Goal: Task Accomplishment & Management: Complete application form

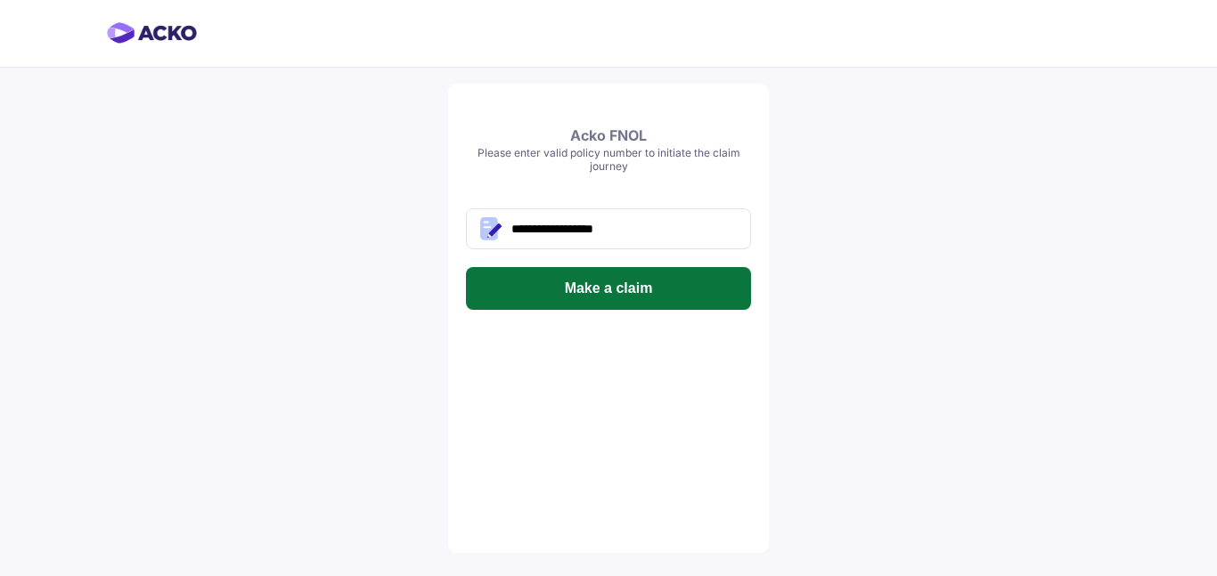
click at [658, 298] on button "Make a claim" at bounding box center [608, 288] width 285 height 43
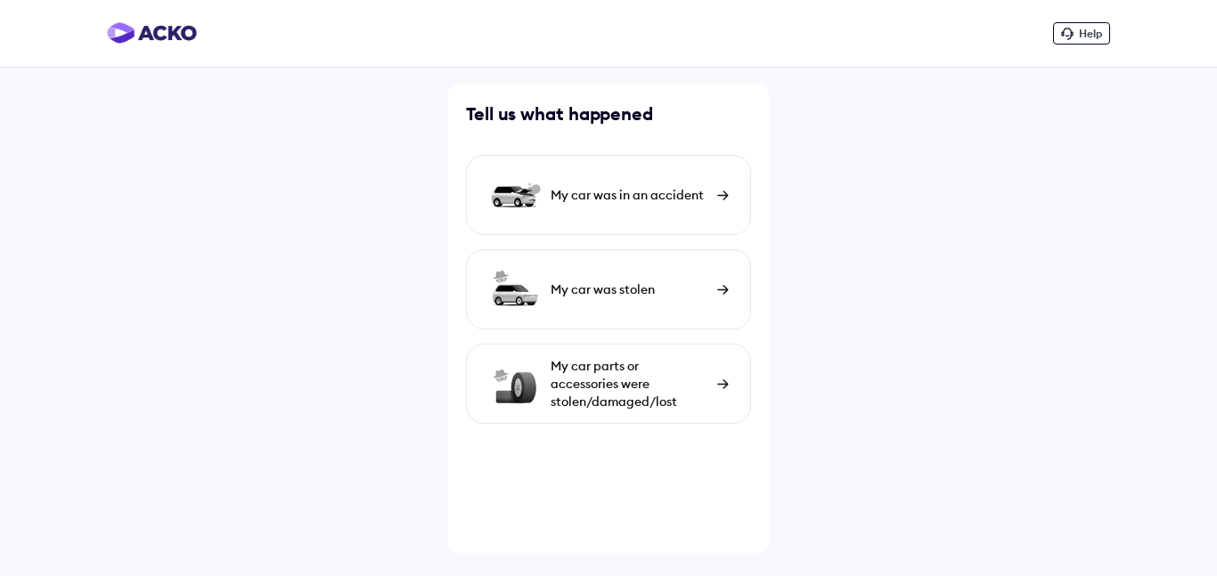
click at [659, 396] on div "My car parts or accessories were stolen/damaged/lost" at bounding box center [630, 383] width 158 height 53
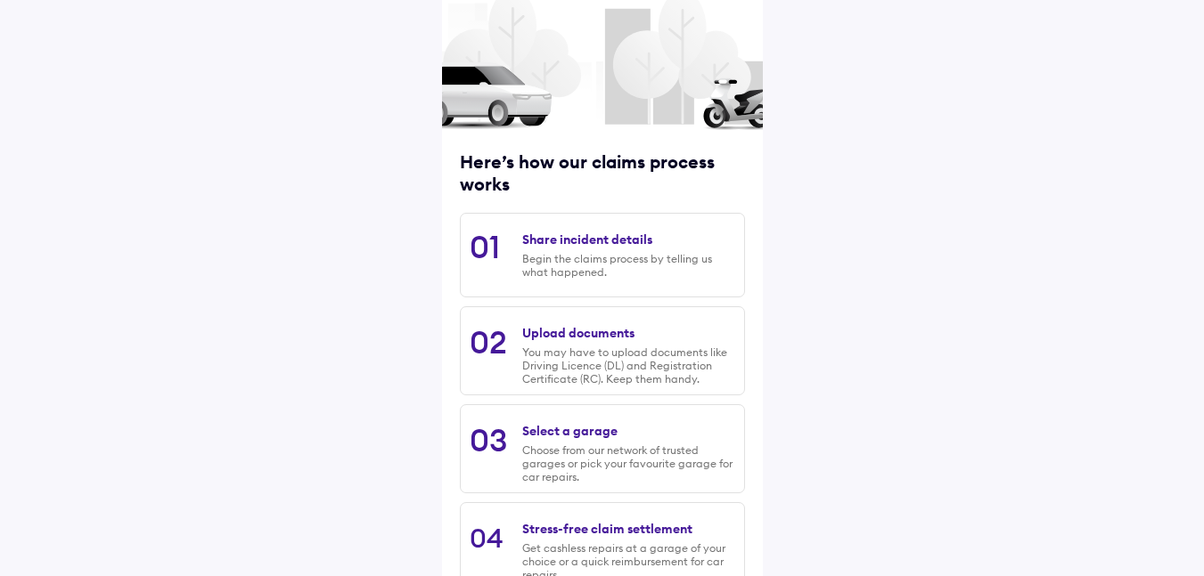
scroll to position [222, 0]
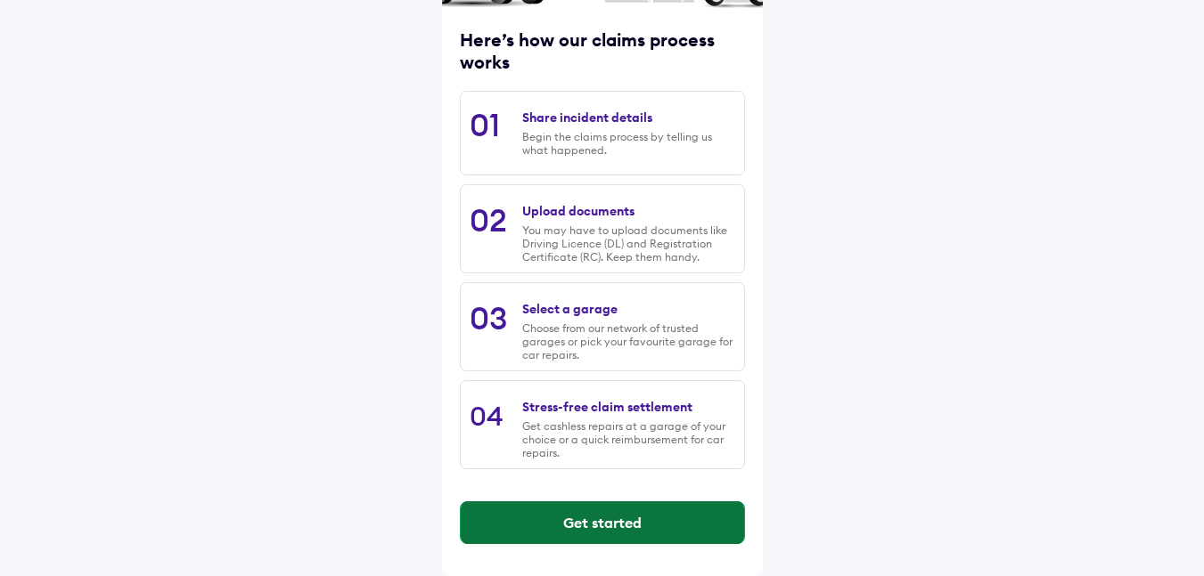
click at [598, 520] on button "Get started" at bounding box center [602, 523] width 283 height 43
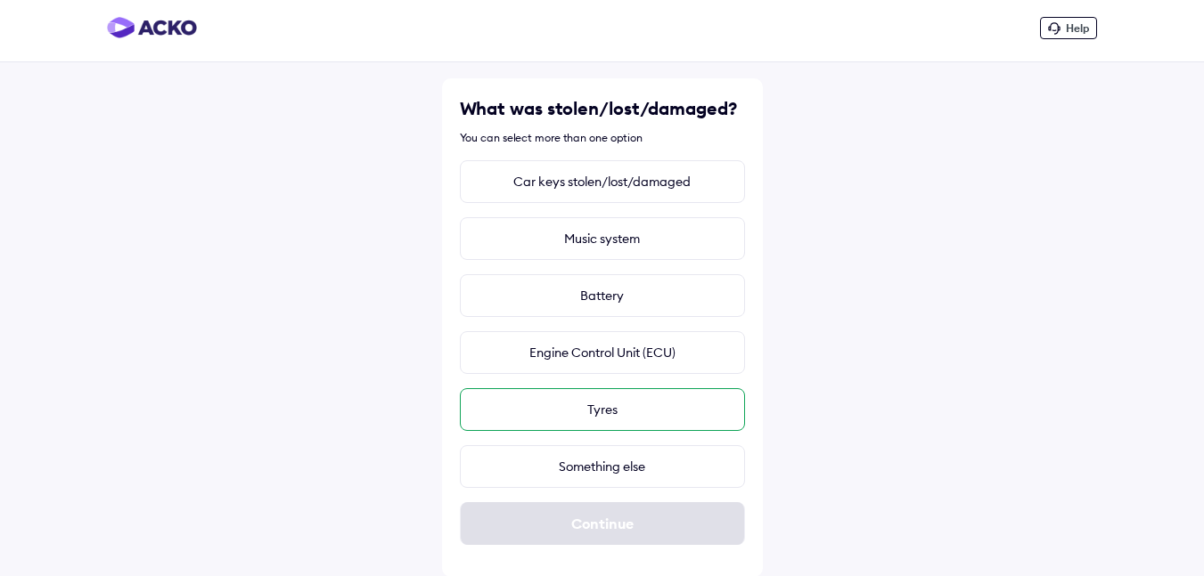
scroll to position [6, 0]
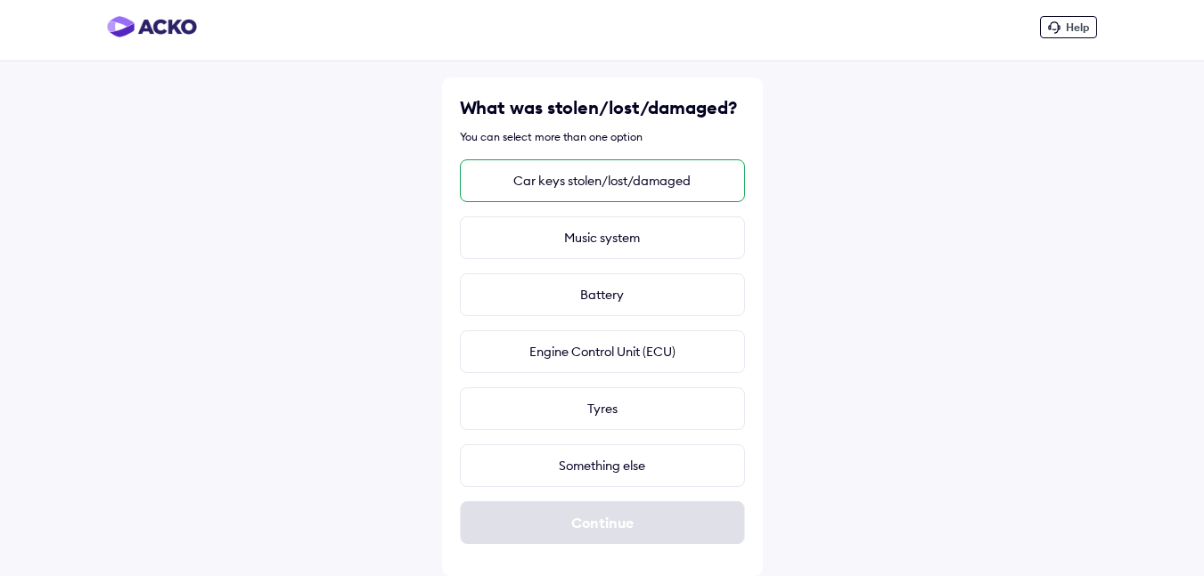
click at [656, 184] on div "Car keys stolen/lost/damaged" at bounding box center [602, 180] width 285 height 43
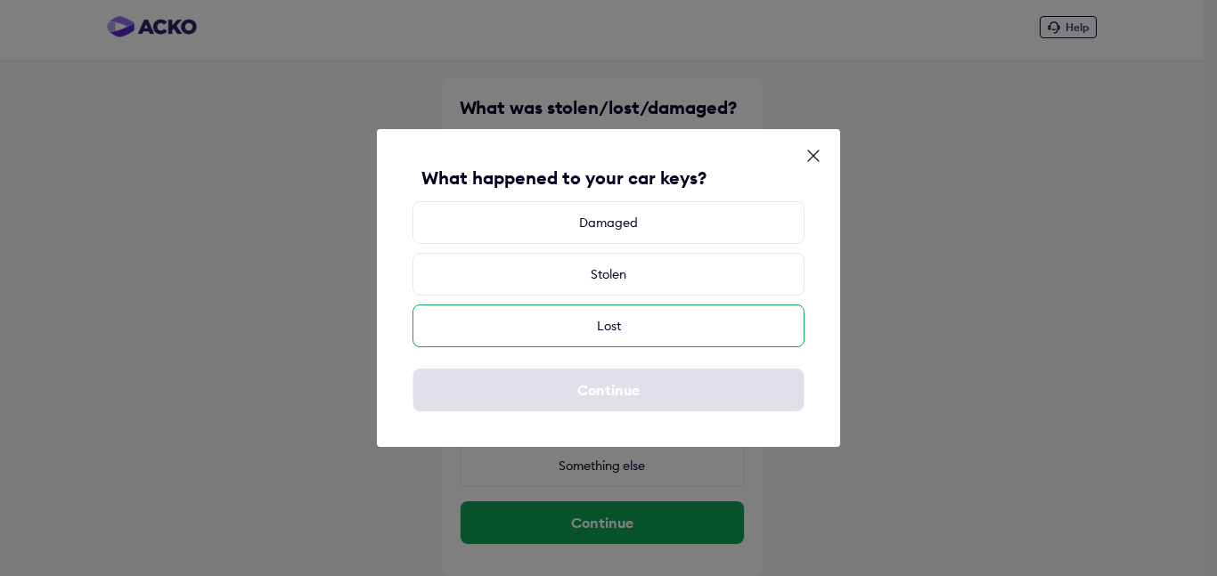
click at [634, 316] on div "Lost" at bounding box center [609, 326] width 392 height 43
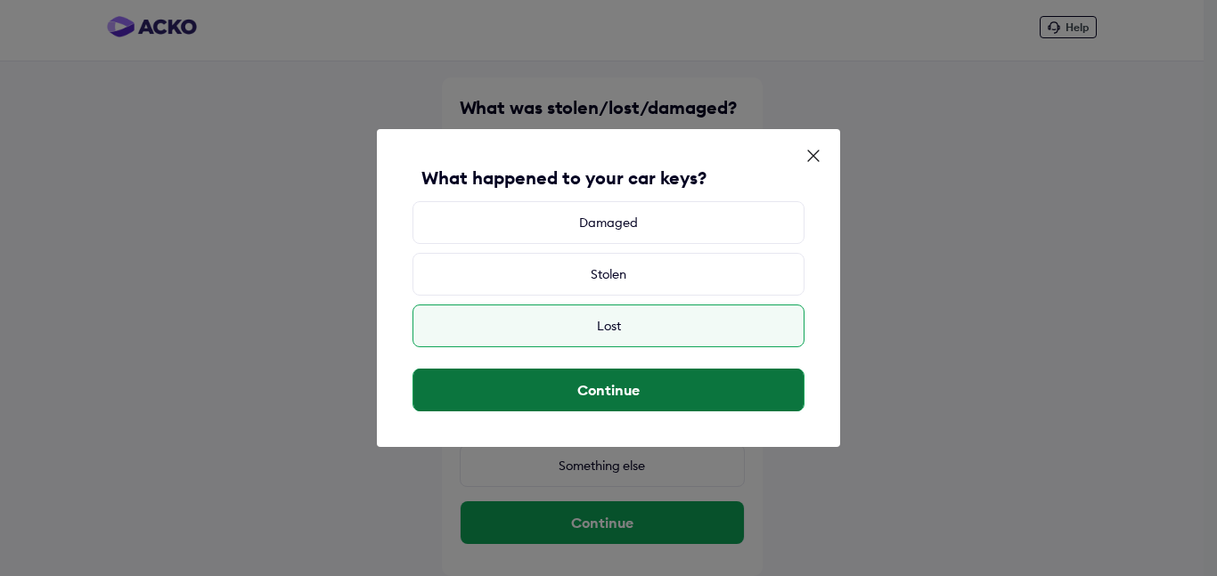
click at [636, 394] on button "Continue" at bounding box center [608, 390] width 390 height 43
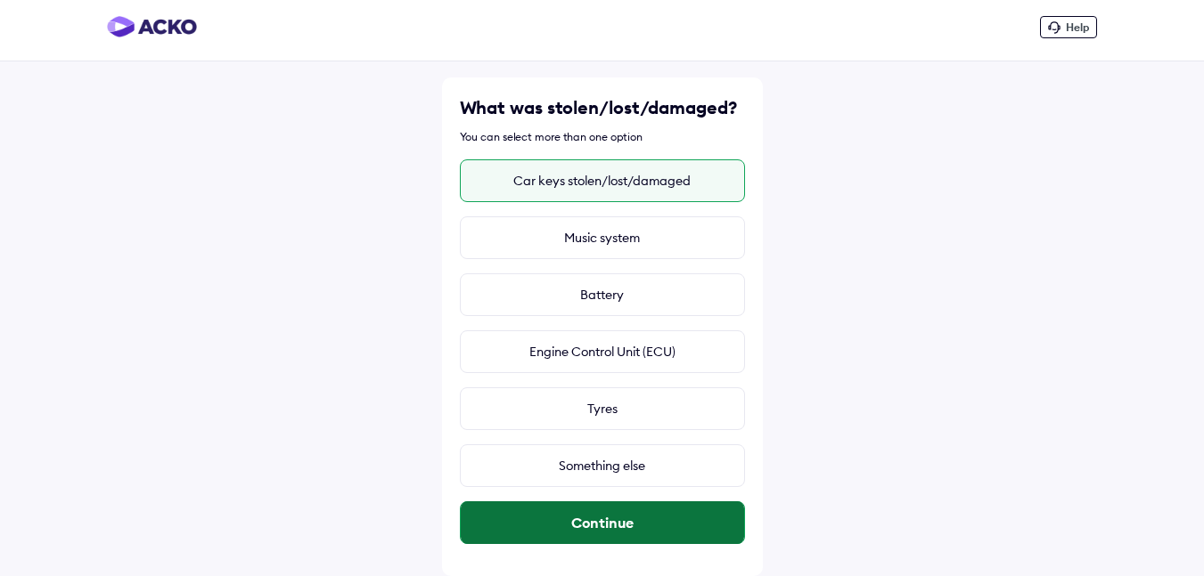
click at [616, 533] on button "Continue" at bounding box center [602, 523] width 283 height 43
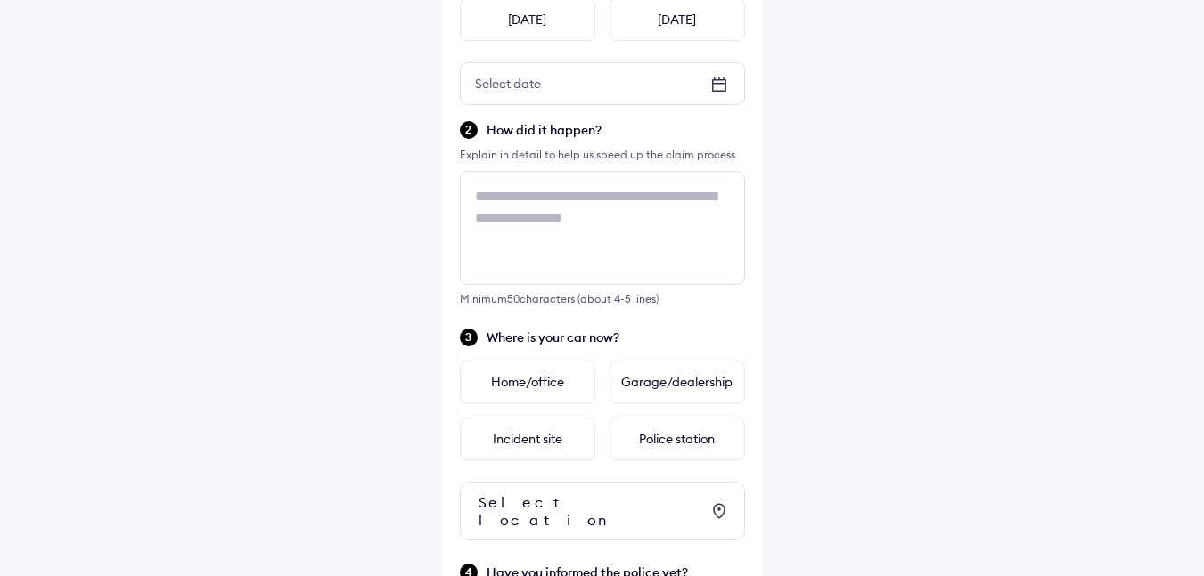
scroll to position [349, 0]
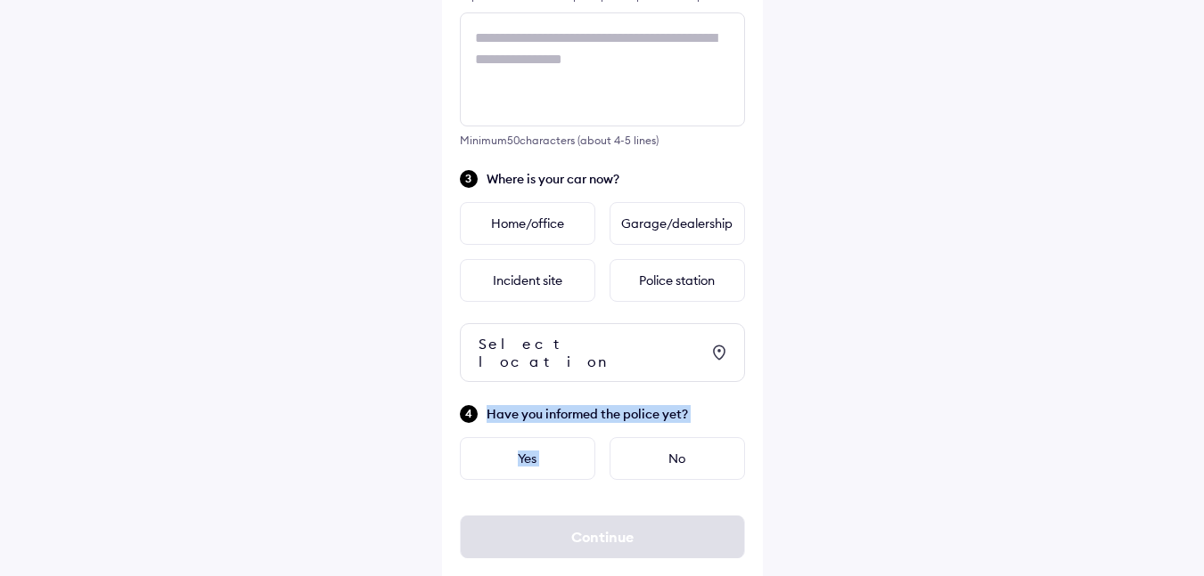
drag, startPoint x: 641, startPoint y: 444, endPoint x: 832, endPoint y: 313, distance: 232.1
click at [832, 313] on div "Help We need a few more details When did the theft occur? Yesterday Today Selec…" at bounding box center [602, 121] width 1204 height 940
click at [830, 298] on div "Help We need a few more details When did the theft occur? Yesterday Today Selec…" at bounding box center [602, 121] width 1204 height 940
click at [667, 437] on div "No" at bounding box center [676, 458] width 135 height 43
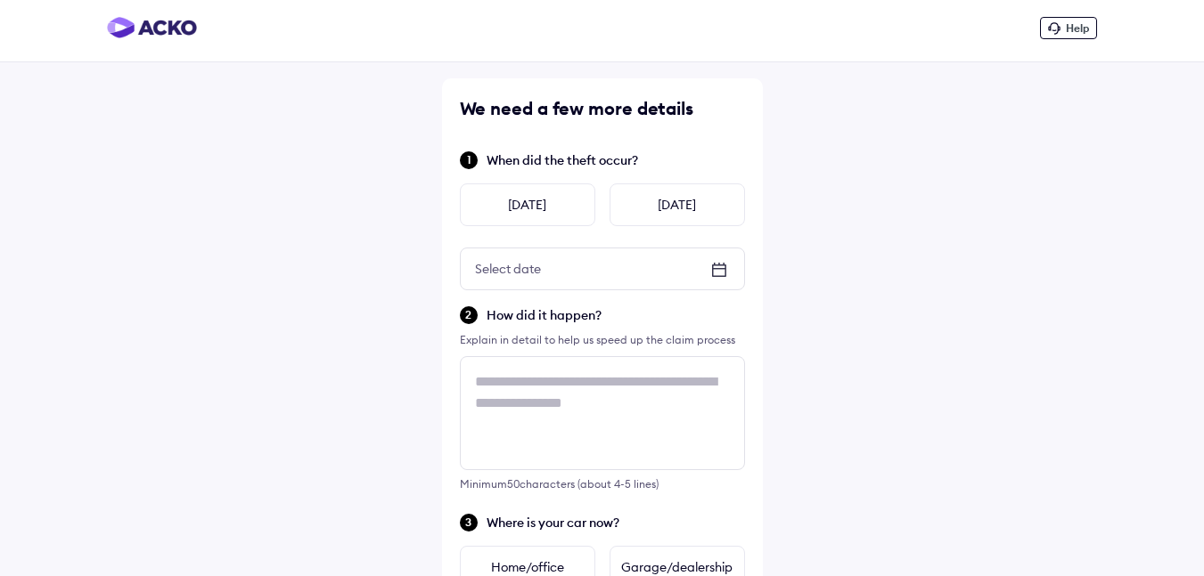
scroll to position [0, 0]
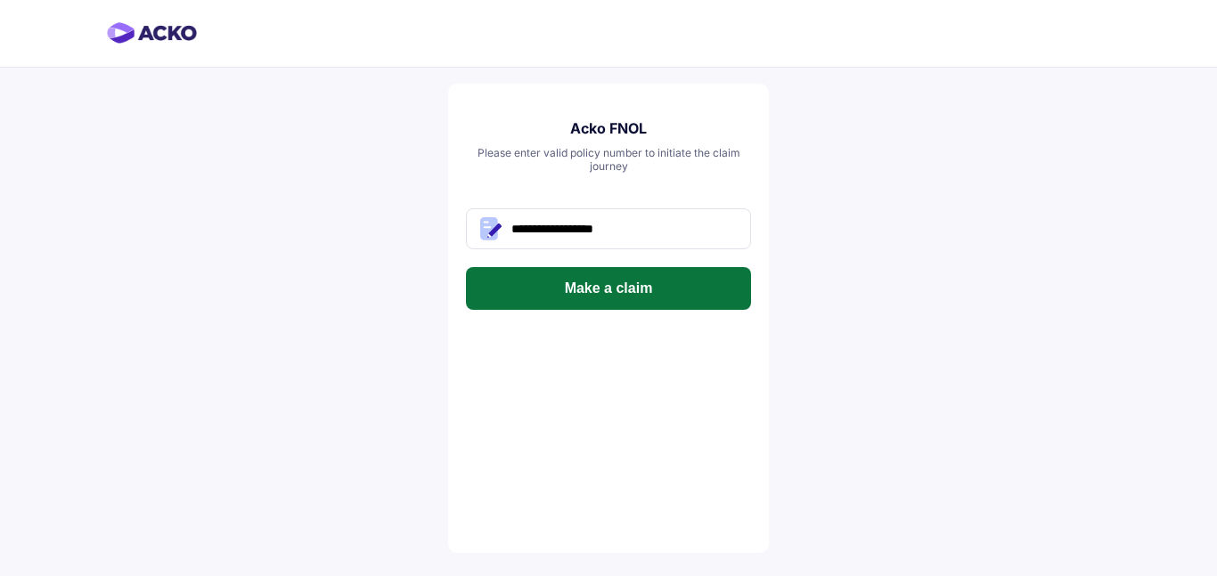
click at [678, 294] on button "Make a claim" at bounding box center [608, 288] width 285 height 43
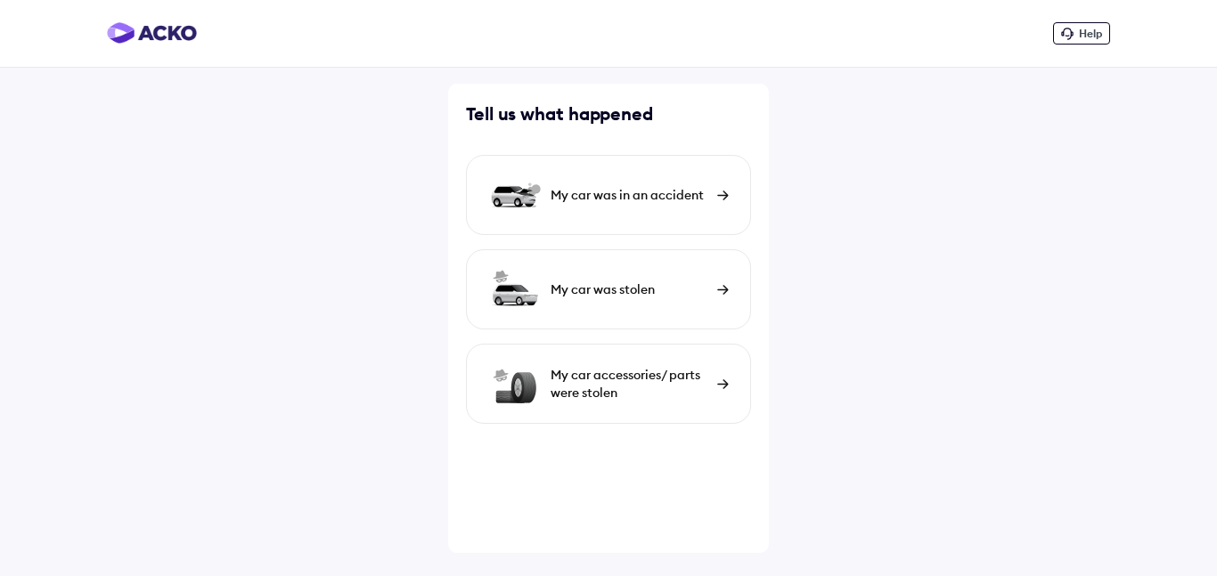
click at [647, 219] on div "My car was in an accident" at bounding box center [608, 195] width 285 height 80
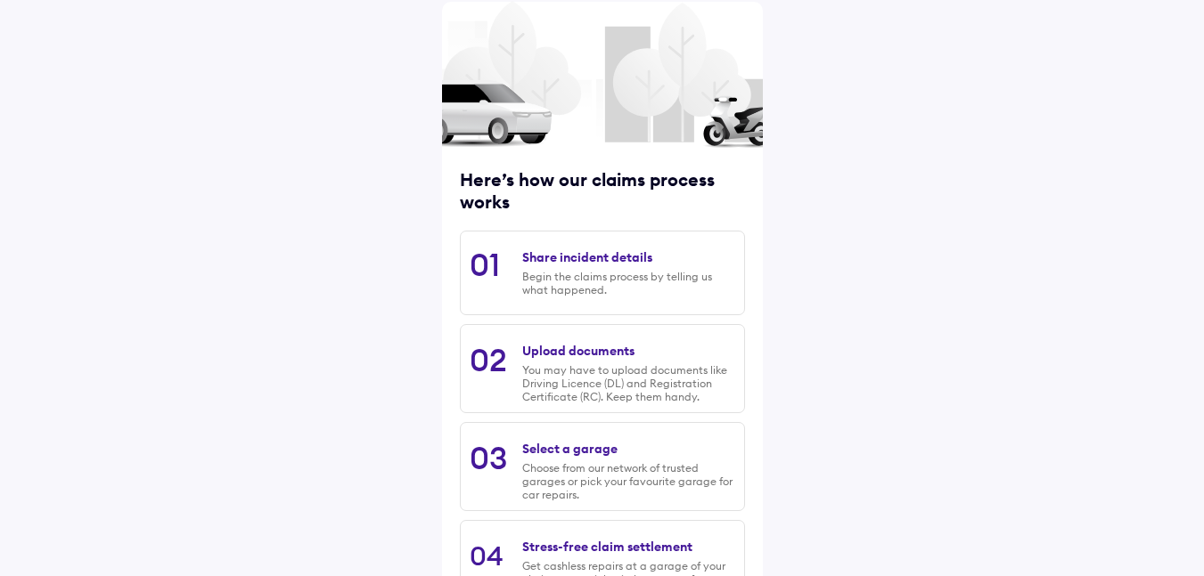
scroll to position [222, 0]
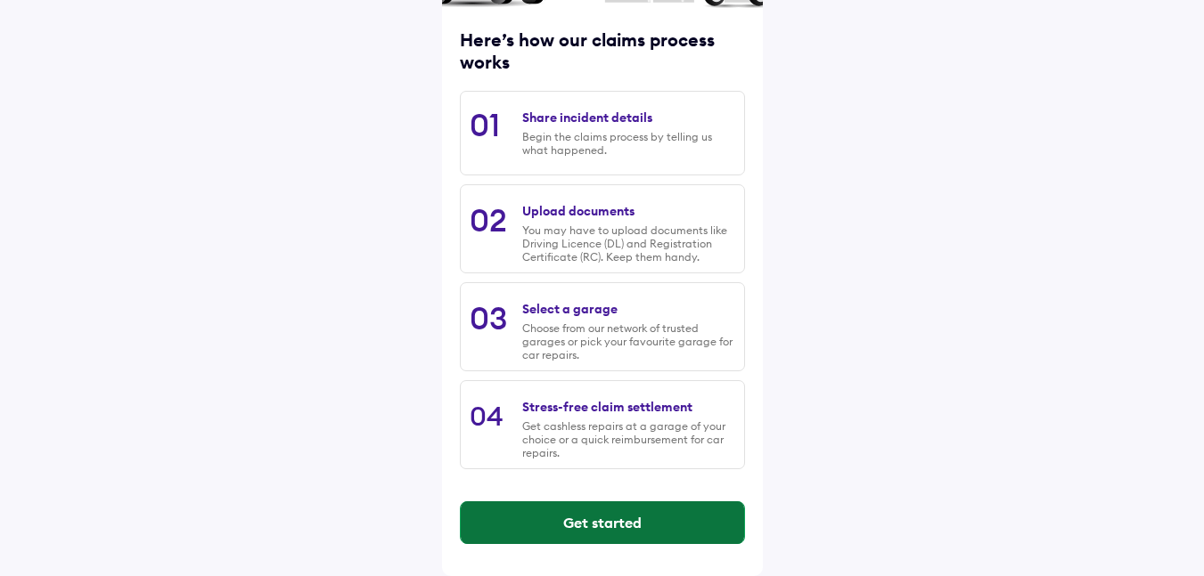
click at [598, 514] on button "Get started" at bounding box center [602, 523] width 283 height 43
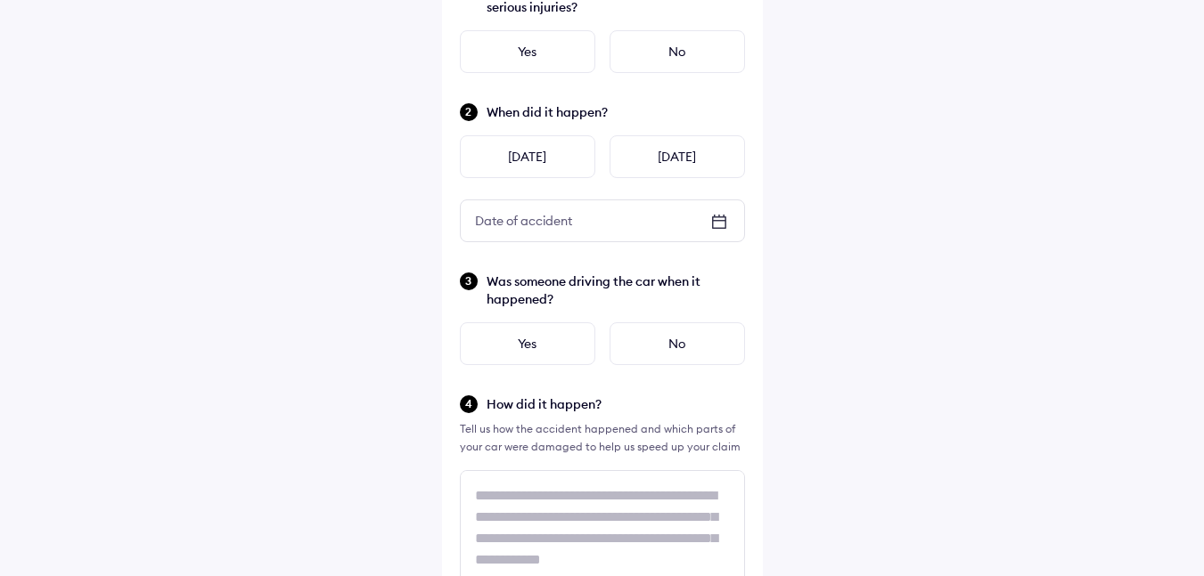
scroll to position [178, 0]
click at [545, 344] on div "Yes" at bounding box center [527, 342] width 135 height 43
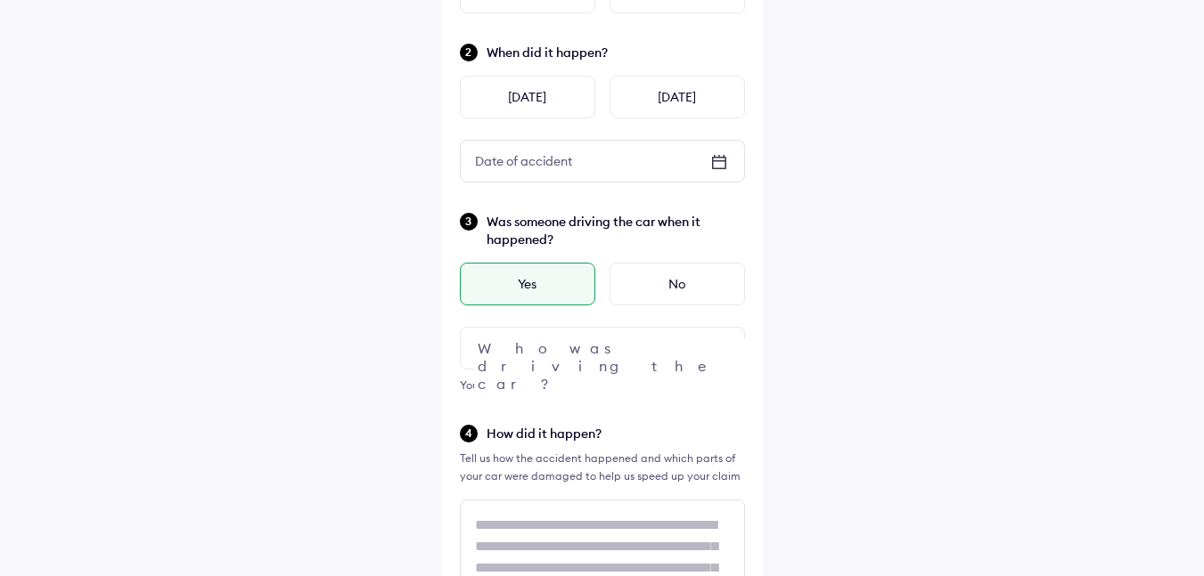
scroll to position [267, 0]
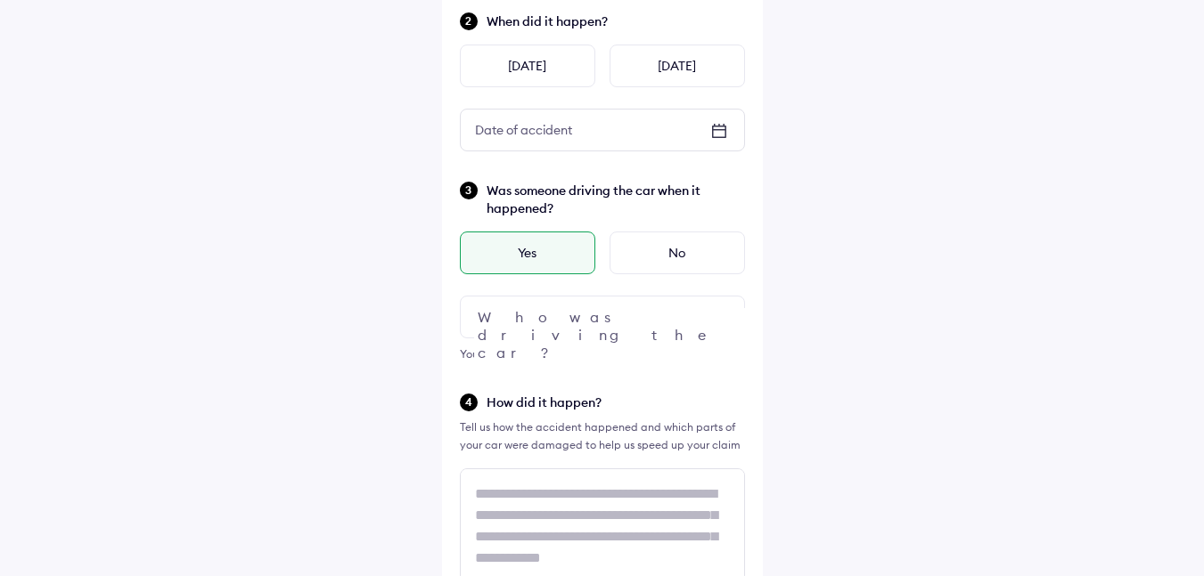
click at [617, 320] on div at bounding box center [602, 317] width 285 height 43
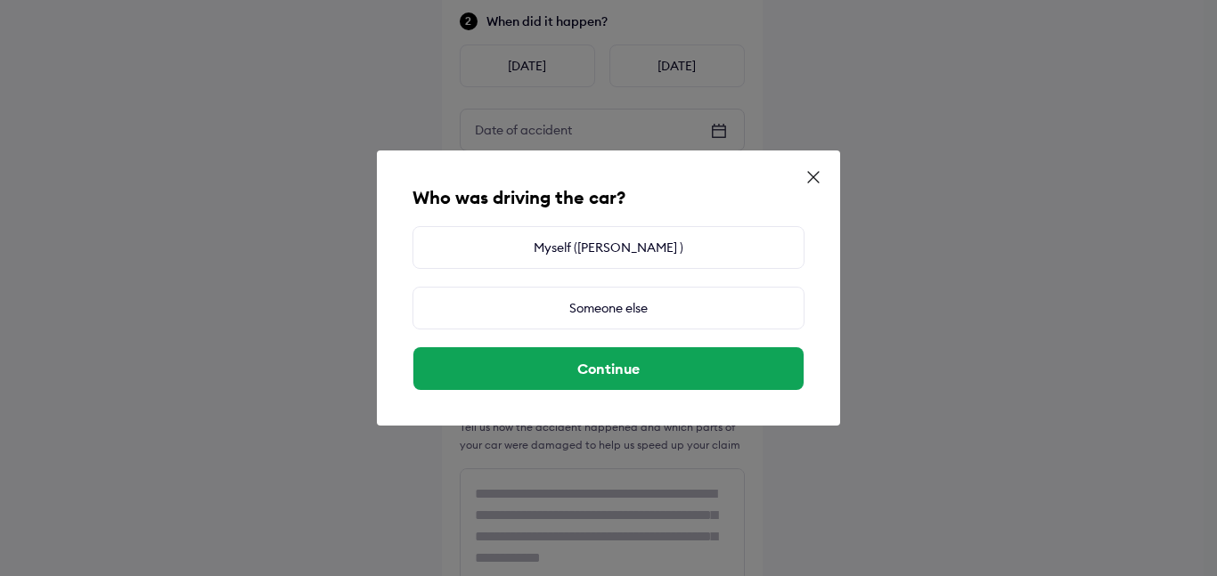
click at [815, 176] on icon at bounding box center [814, 177] width 18 height 18
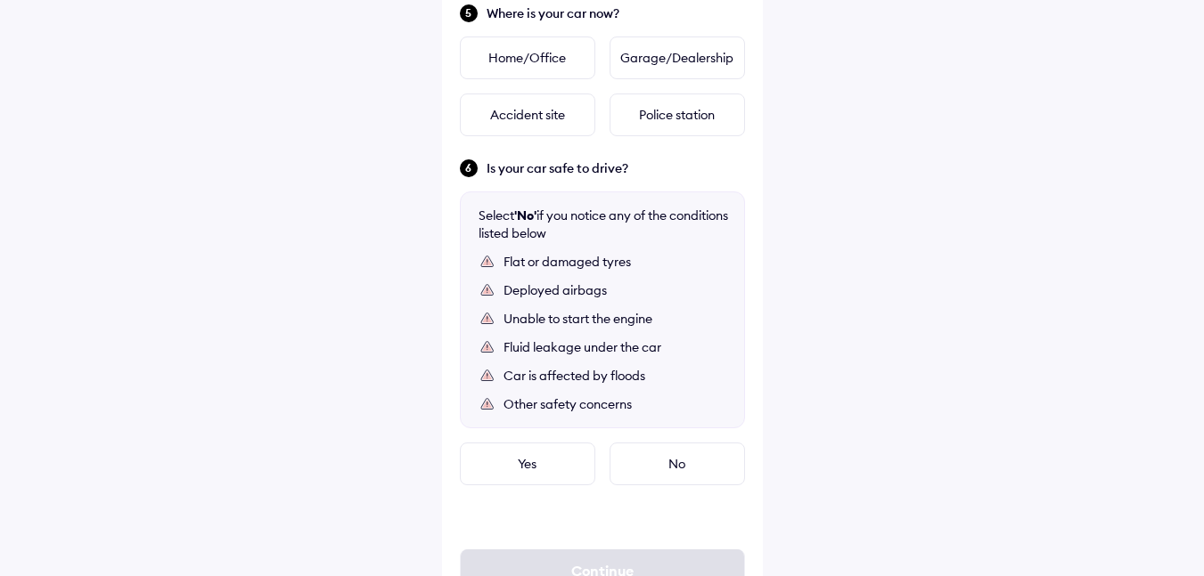
scroll to position [952, 0]
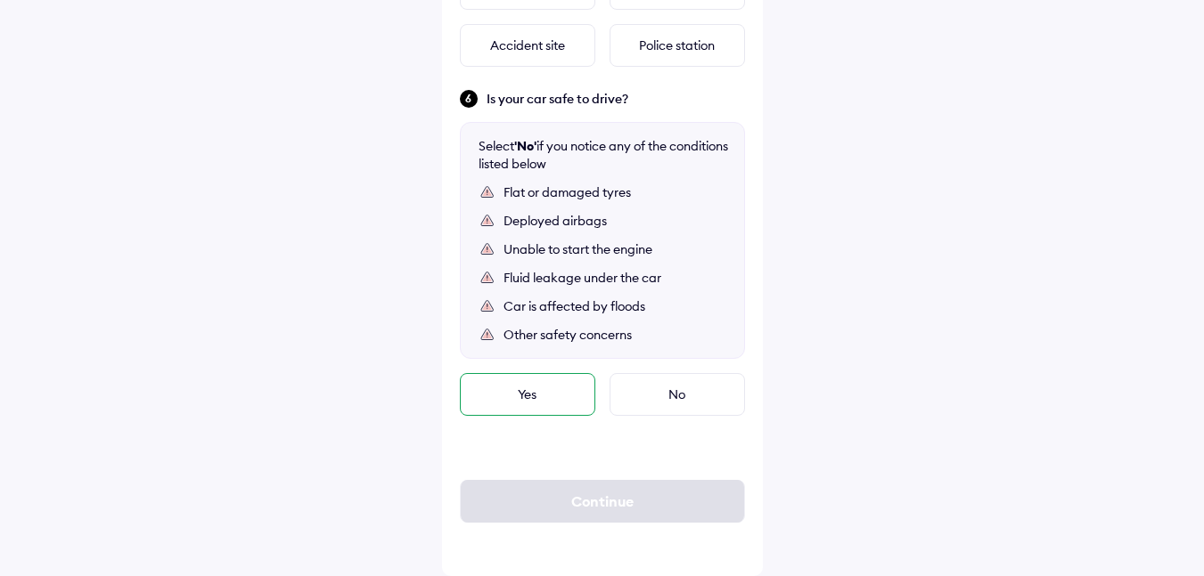
click at [545, 403] on div "Yes" at bounding box center [527, 394] width 135 height 43
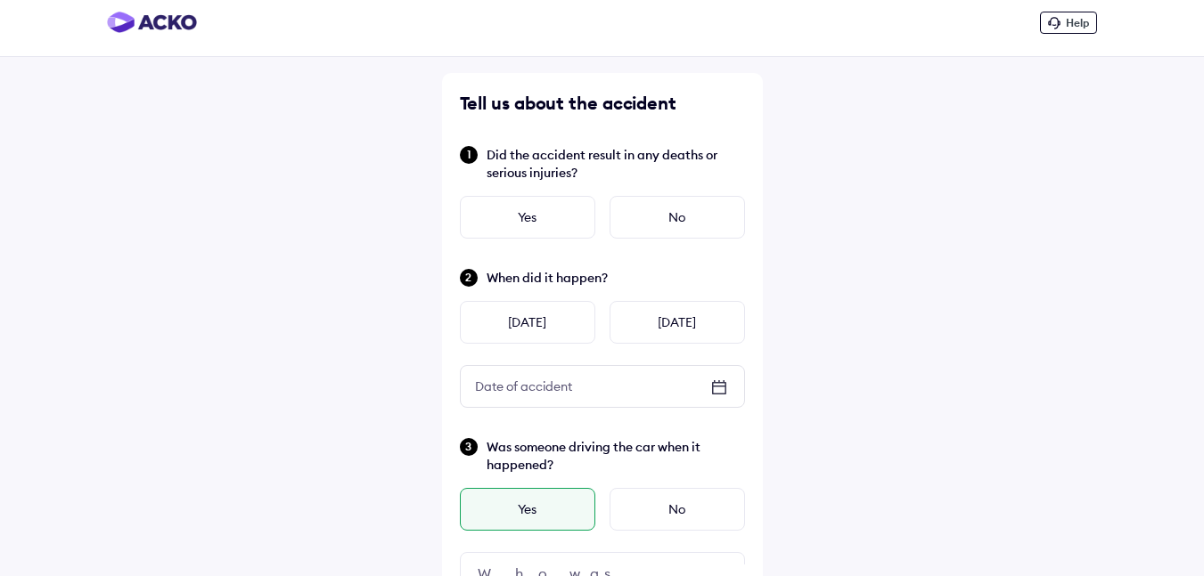
scroll to position [0, 0]
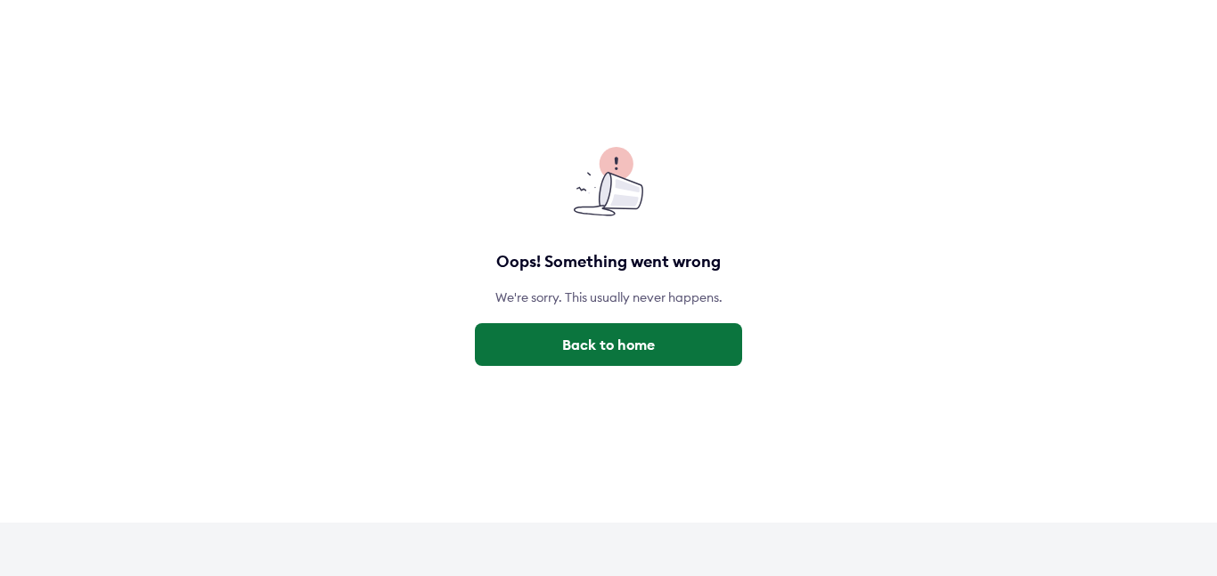
click at [581, 336] on button "Back to home" at bounding box center [608, 344] width 267 height 43
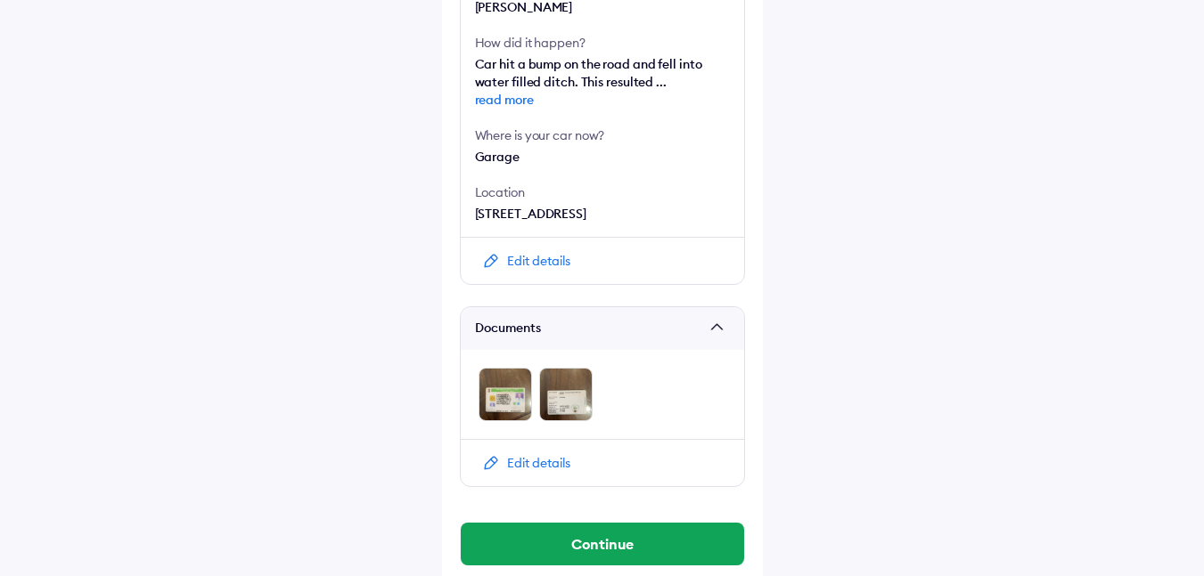
scroll to position [688, 0]
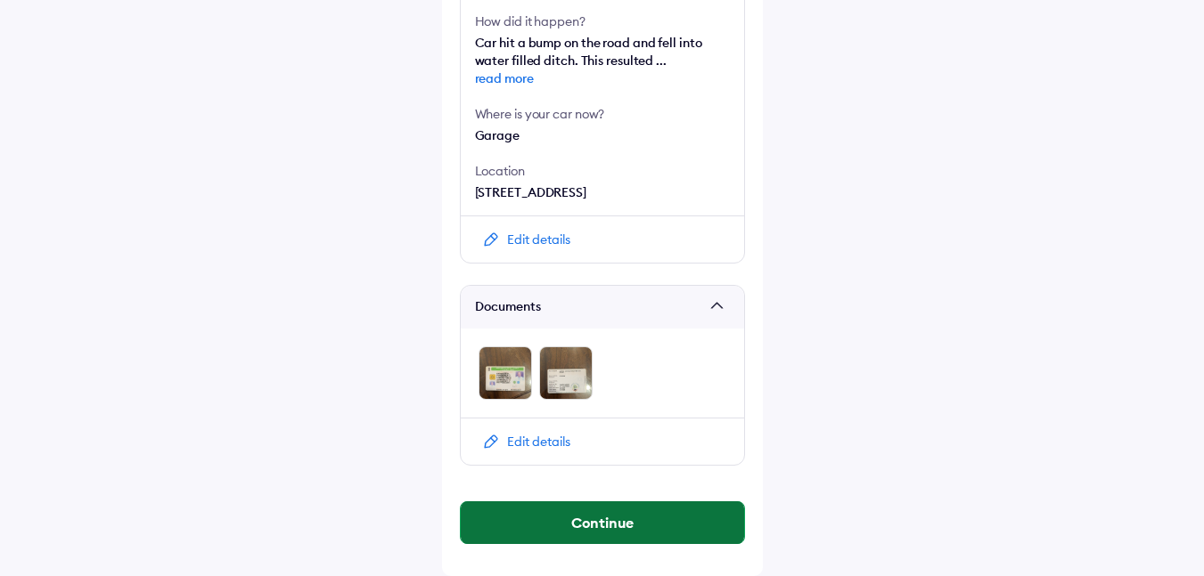
click at [620, 524] on button "Continue" at bounding box center [602, 523] width 283 height 43
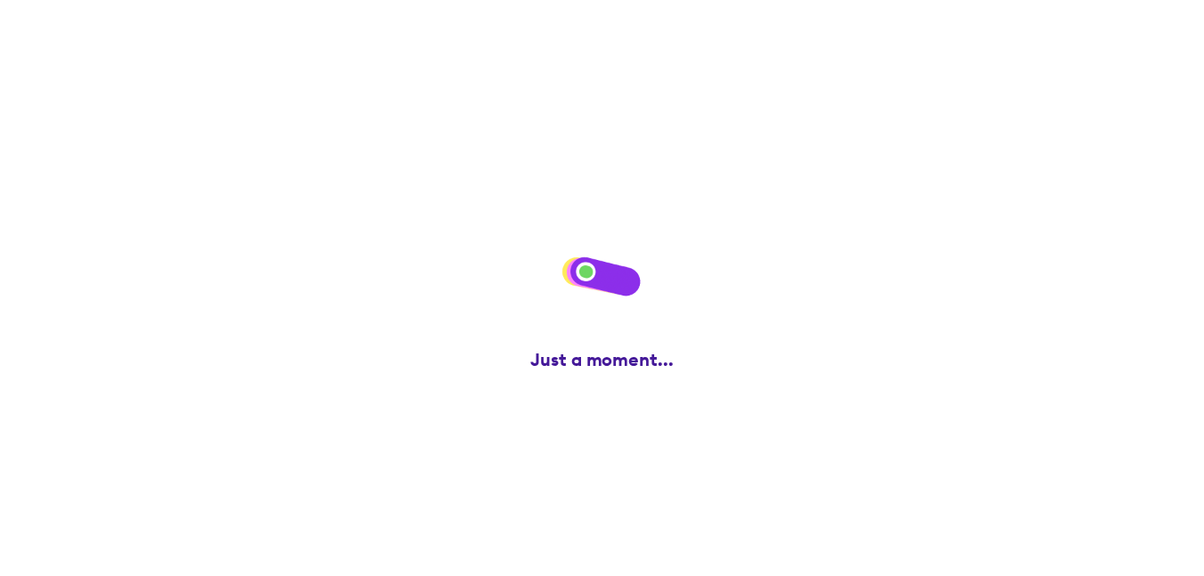
scroll to position [0, 0]
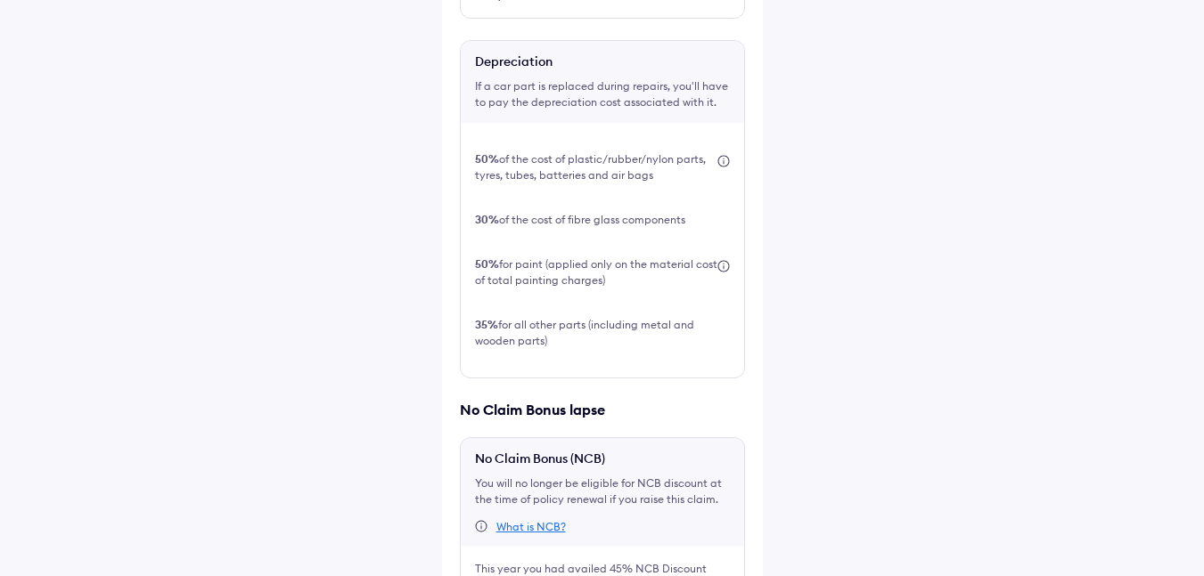
scroll to position [679, 0]
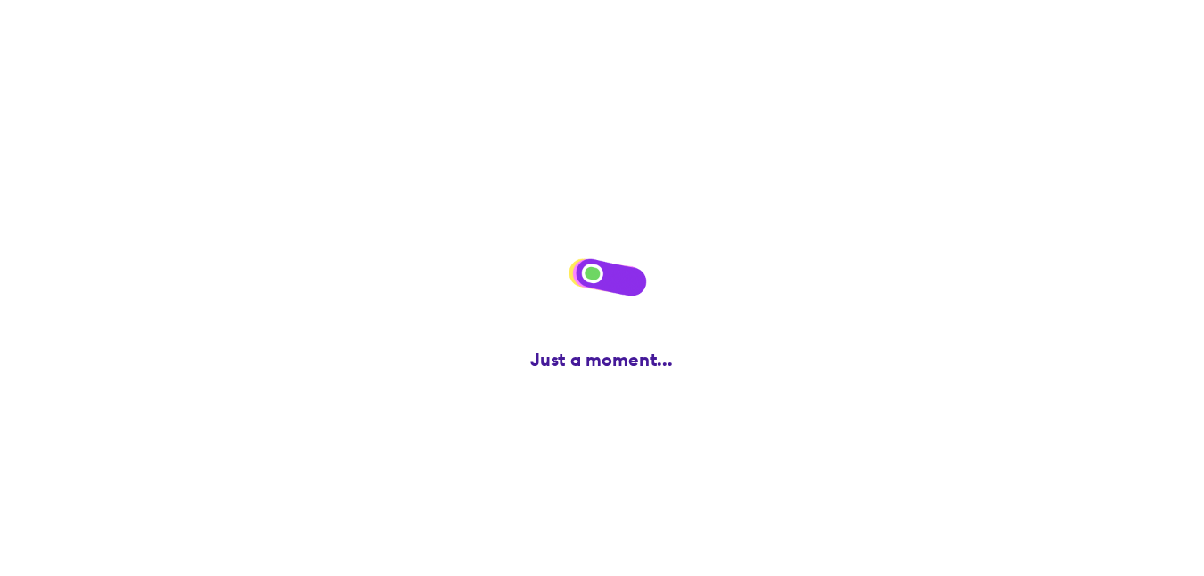
scroll to position [0, 0]
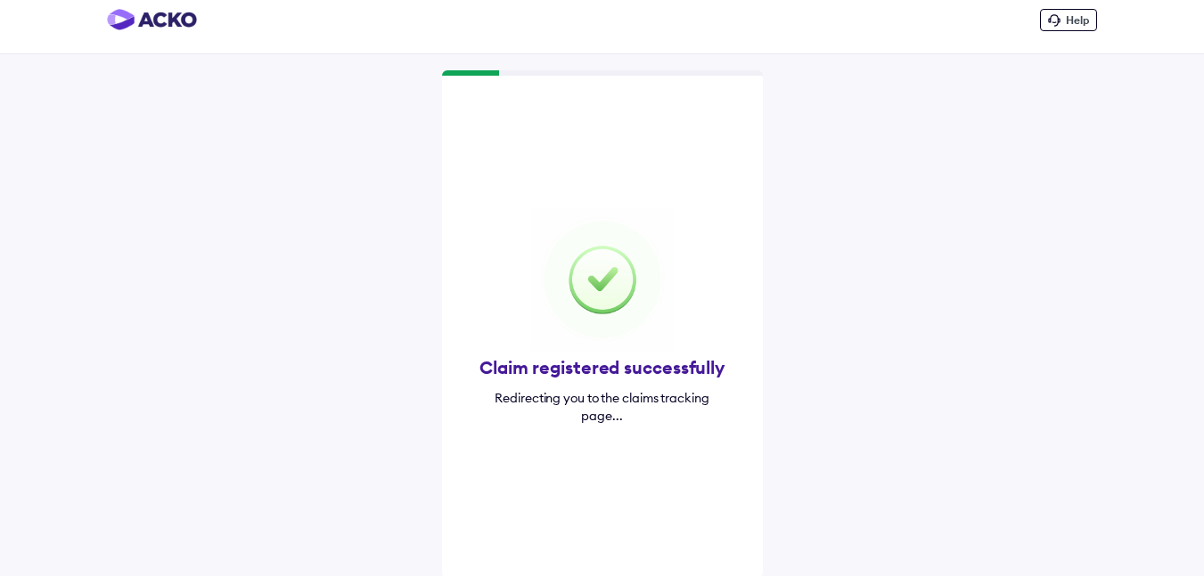
scroll to position [18, 0]
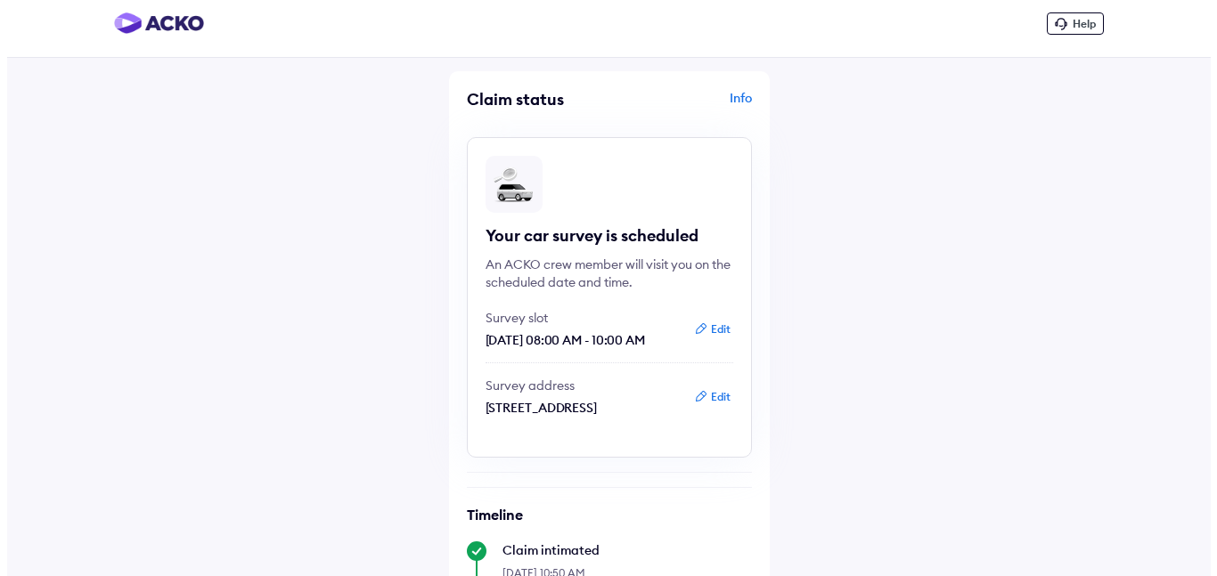
scroll to position [9, 0]
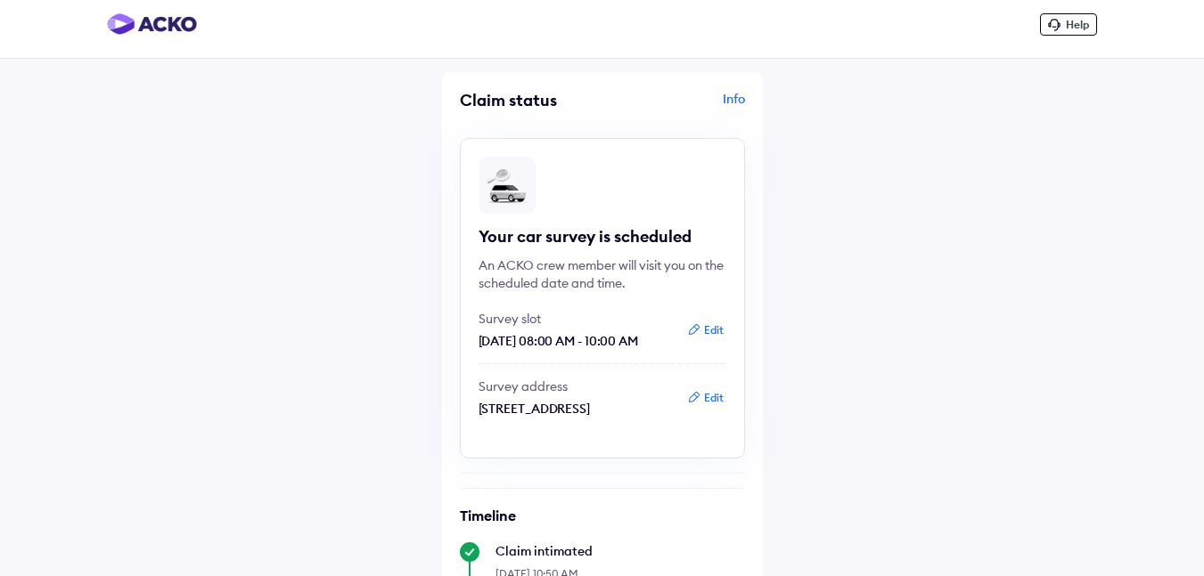
click at [728, 101] on div "Info" at bounding box center [676, 107] width 138 height 34
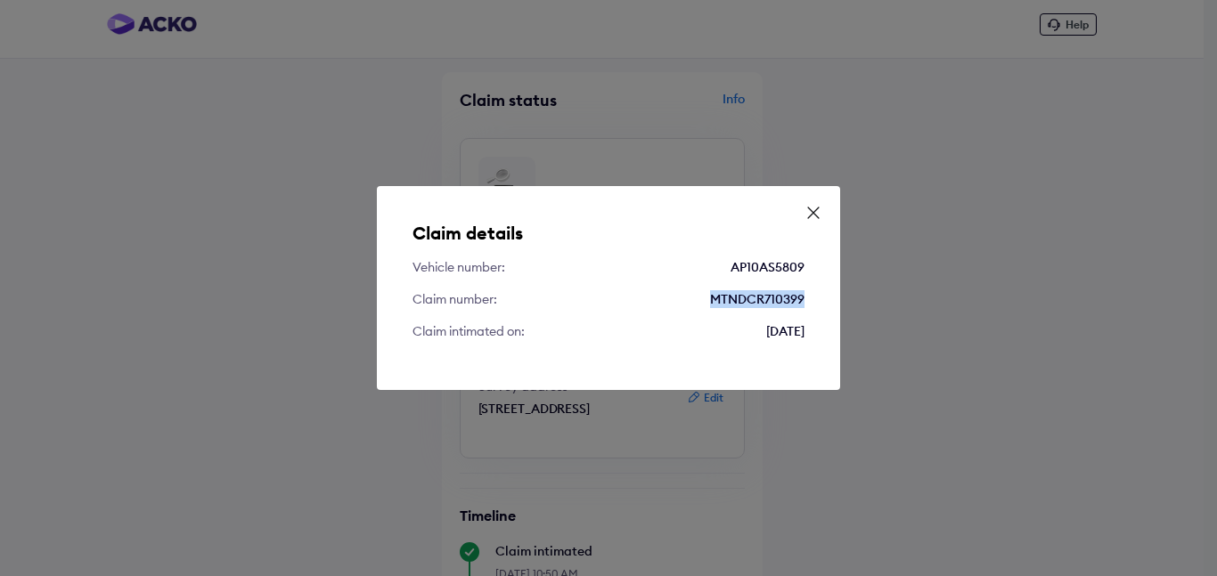
drag, startPoint x: 701, startPoint y: 294, endPoint x: 819, endPoint y: 298, distance: 117.7
click at [819, 298] on div "Claim details Vehicle number: AP10AS5809 Claim number: MTNDCR710399 Claim intim…" at bounding box center [608, 288] width 463 height 204
copy div "MTNDCR710399"
